Goal: Task Accomplishment & Management: Manage account settings

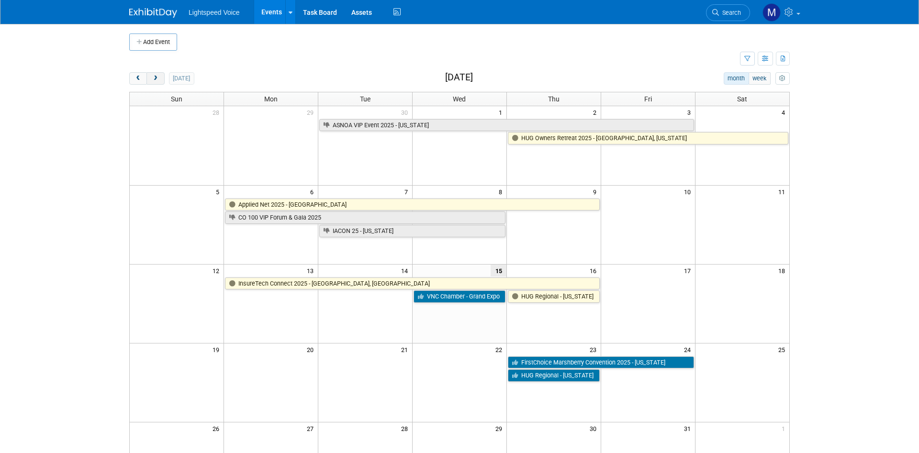
click at [155, 80] on span "next" at bounding box center [155, 79] width 7 height 6
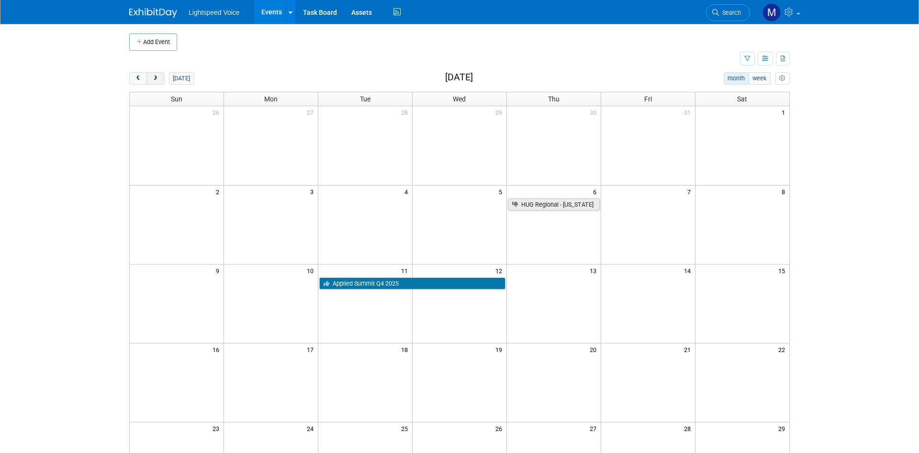
click at [155, 80] on span "next" at bounding box center [155, 79] width 7 height 6
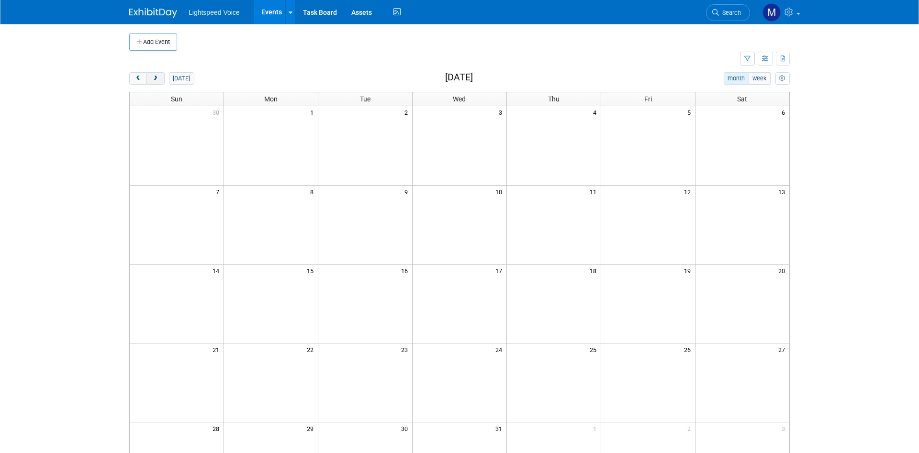
click at [155, 80] on span "next" at bounding box center [155, 79] width 7 height 6
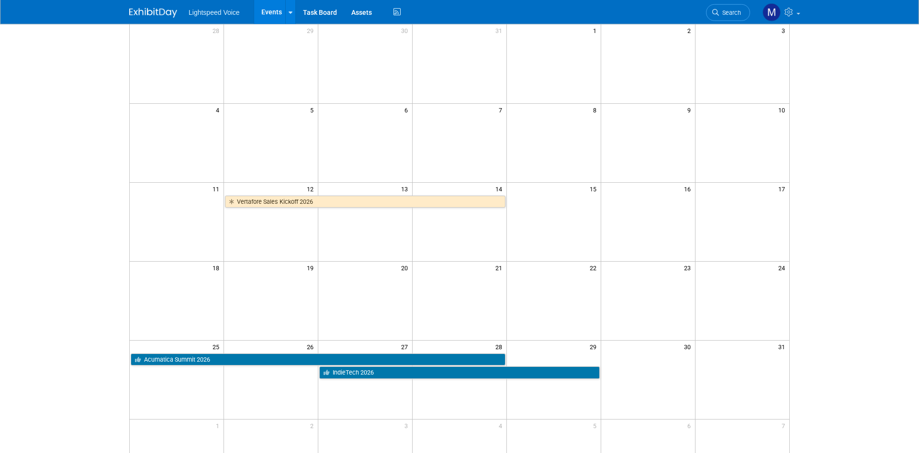
scroll to position [98, 0]
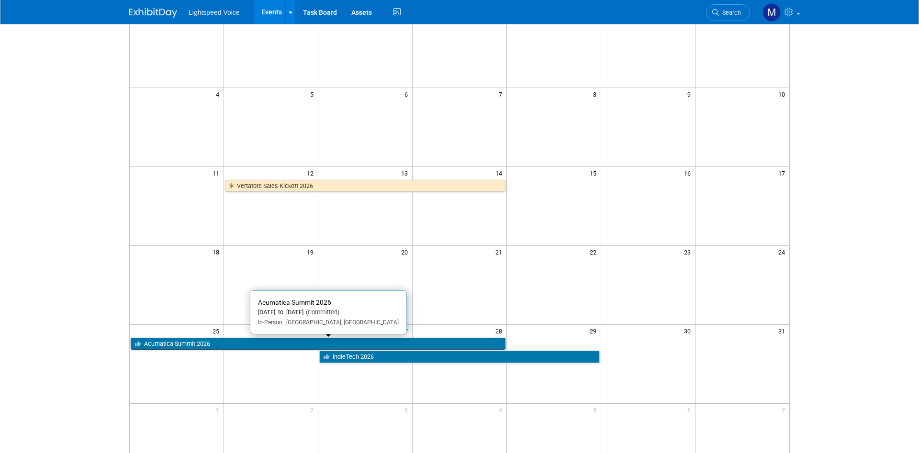
click at [274, 346] on link "Acumatica Summit 2026" at bounding box center [318, 344] width 375 height 12
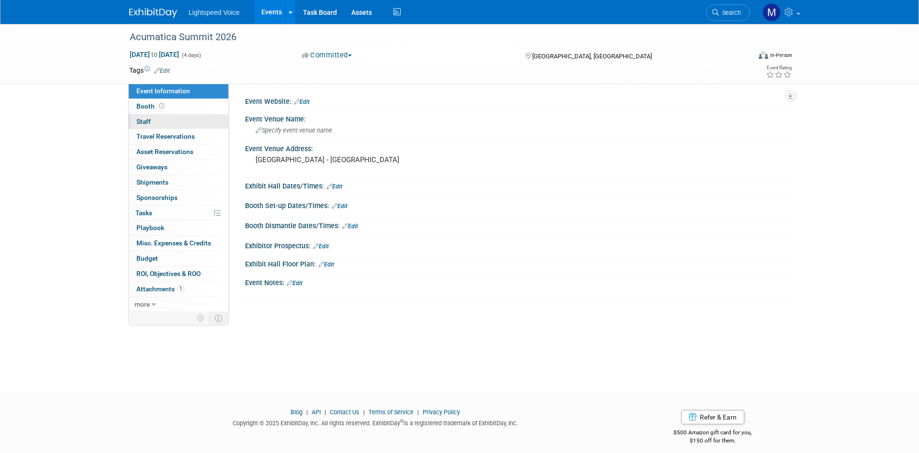
click at [157, 124] on link "0 Staff 0" at bounding box center [179, 121] width 100 height 15
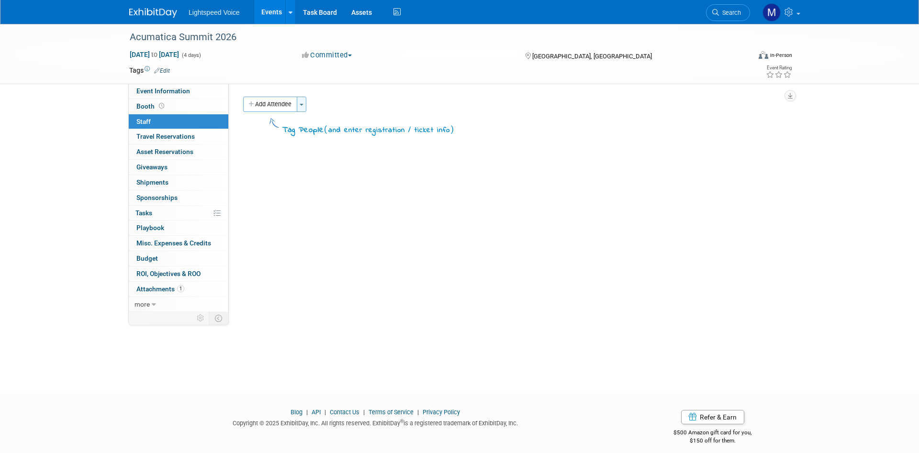
click at [303, 106] on span "button" at bounding box center [302, 105] width 4 height 2
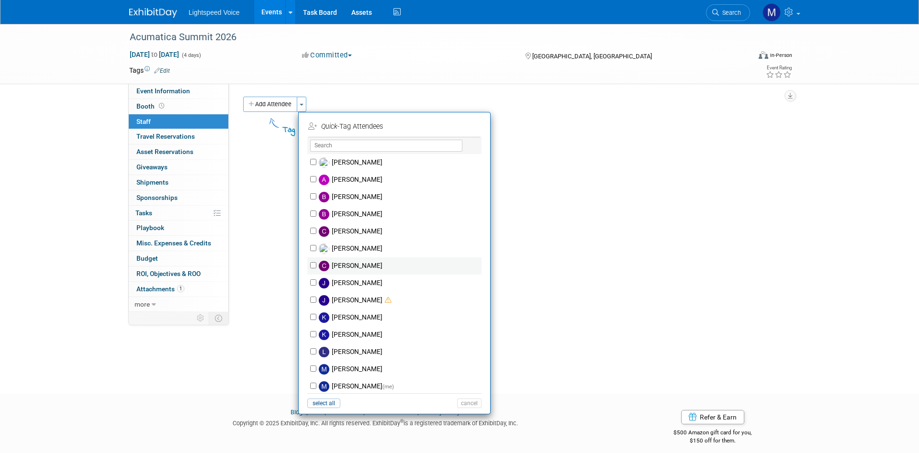
scroll to position [21, 0]
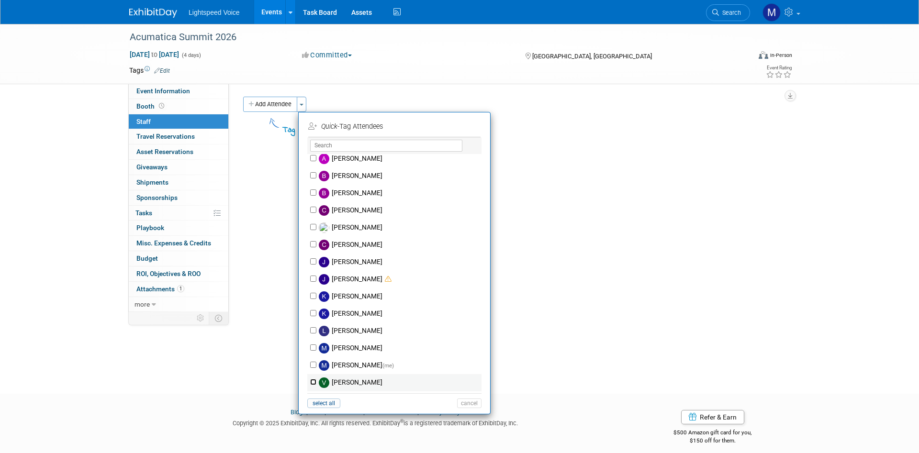
click at [312, 384] on input "Veronika Perkowski" at bounding box center [313, 382] width 6 height 6
checkbox input "true"
click at [313, 365] on input "Marc Magliano (me)" at bounding box center [313, 365] width 6 height 6
checkbox input "true"
click at [465, 130] on button "Apply" at bounding box center [465, 127] width 29 height 14
